Goal: Transaction & Acquisition: Subscribe to service/newsletter

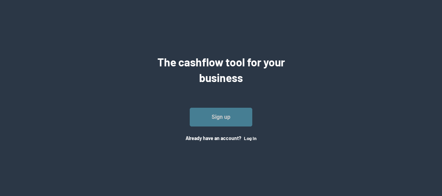
click at [213, 117] on link "Sign up" at bounding box center [221, 117] width 63 height 19
